Goal: Task Accomplishment & Management: Use online tool/utility

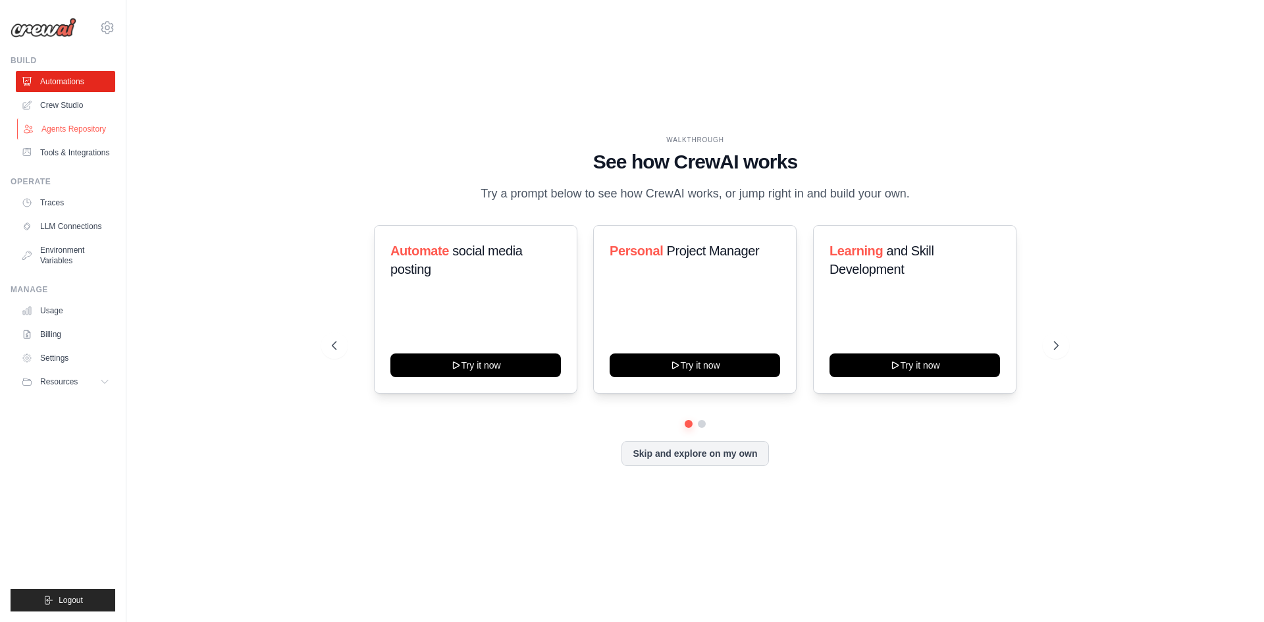
click at [71, 128] on link "Agents Repository" at bounding box center [66, 129] width 99 height 21
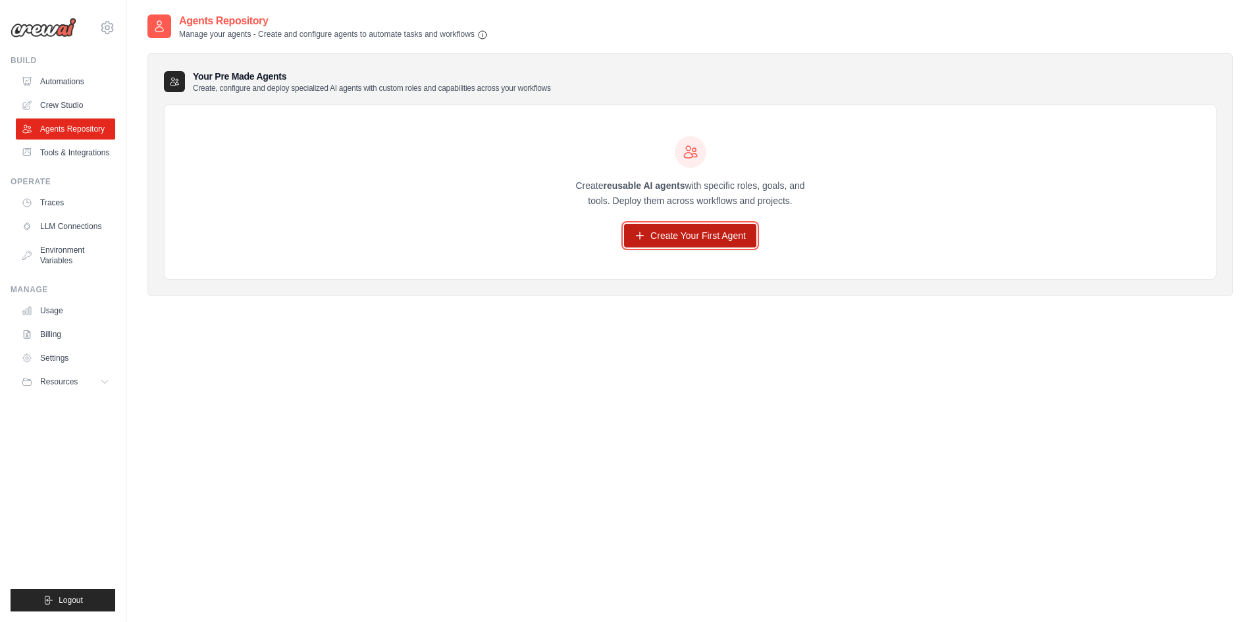
click at [680, 235] on link "Create Your First Agent" at bounding box center [690, 236] width 132 height 24
